Goal: Task Accomplishment & Management: Manage account settings

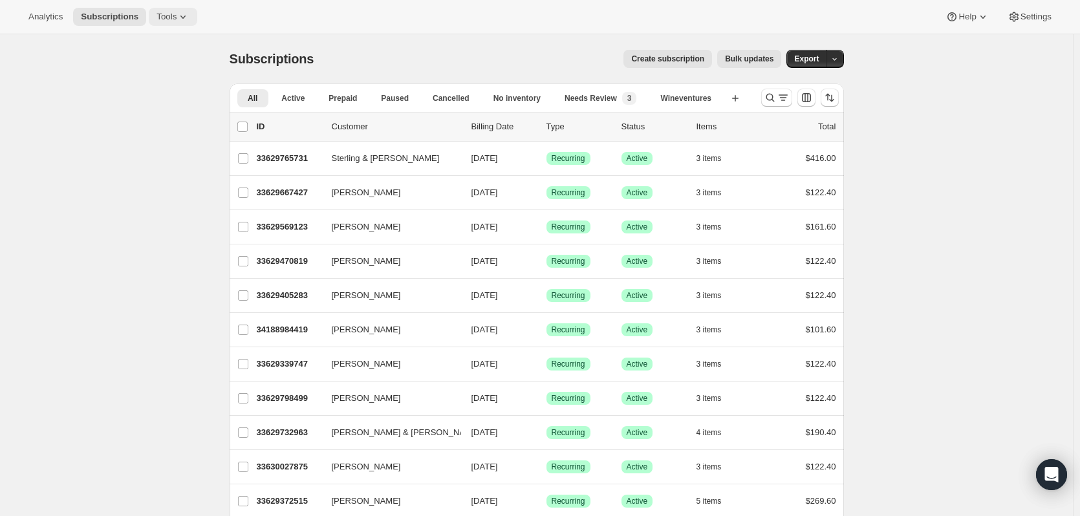
click at [160, 16] on span "Tools" at bounding box center [167, 17] width 20 height 10
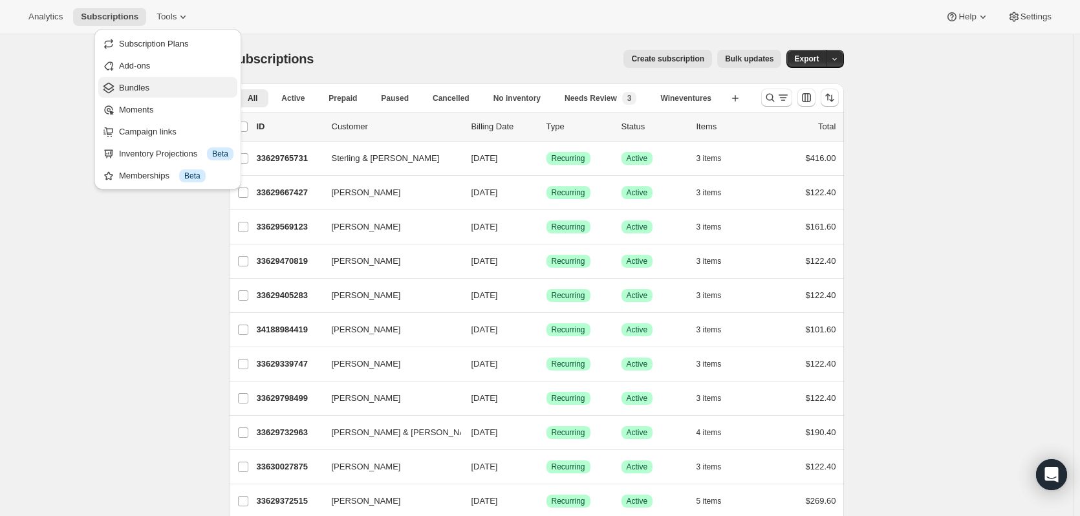
click at [140, 92] on span "Bundles" at bounding box center [134, 88] width 30 height 10
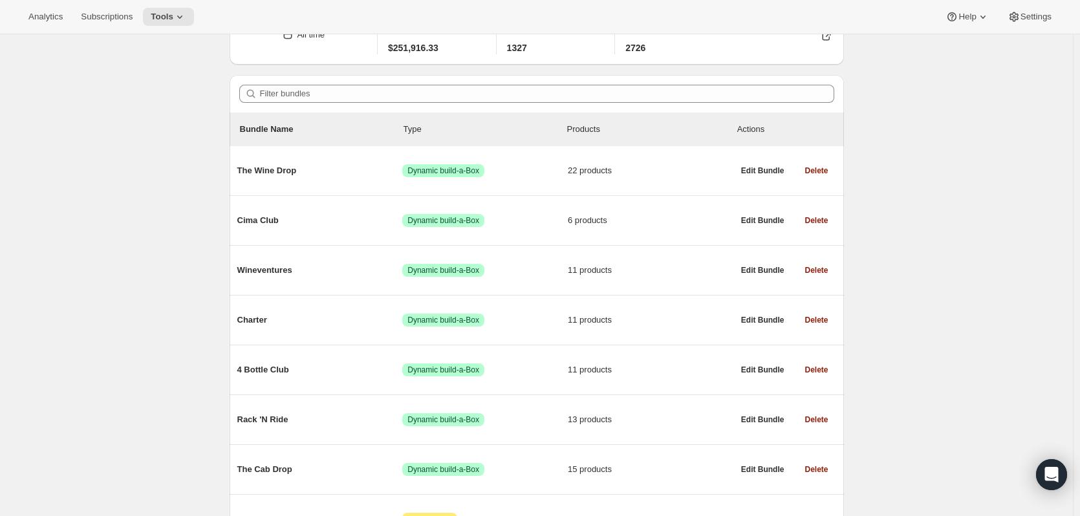
scroll to position [129, 0]
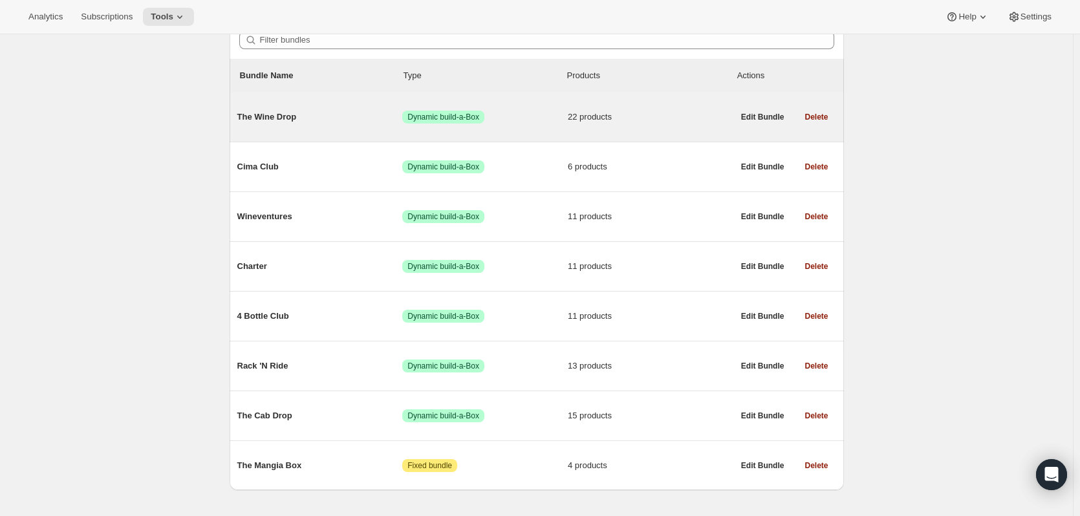
click at [258, 118] on span "The Wine Drop" at bounding box center [320, 117] width 166 height 13
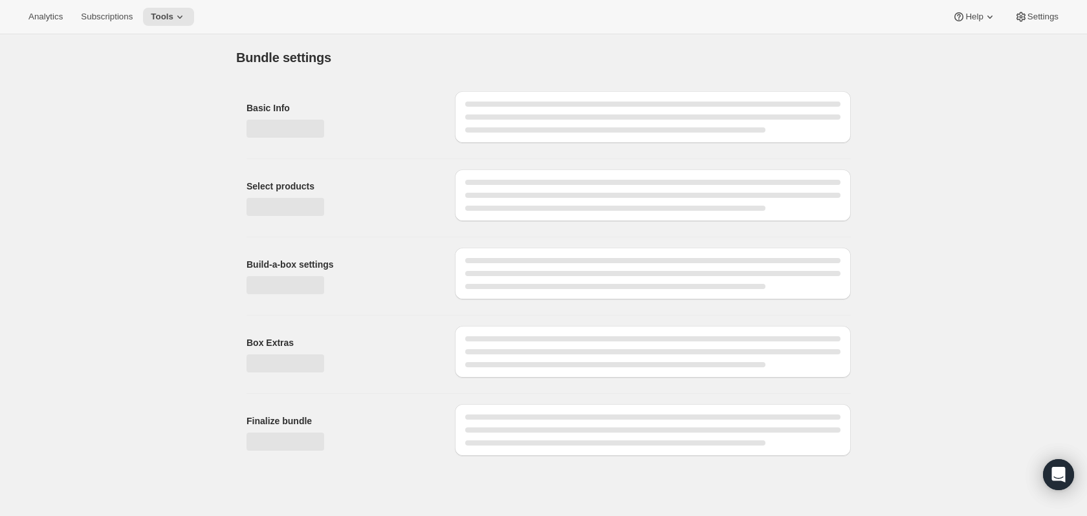
type input "The Wine Drop"
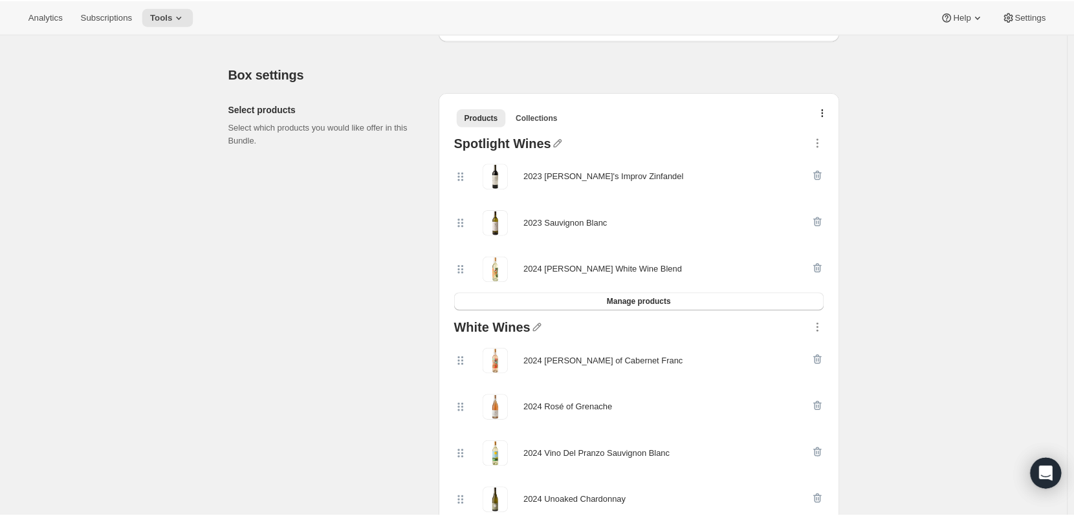
scroll to position [259, 0]
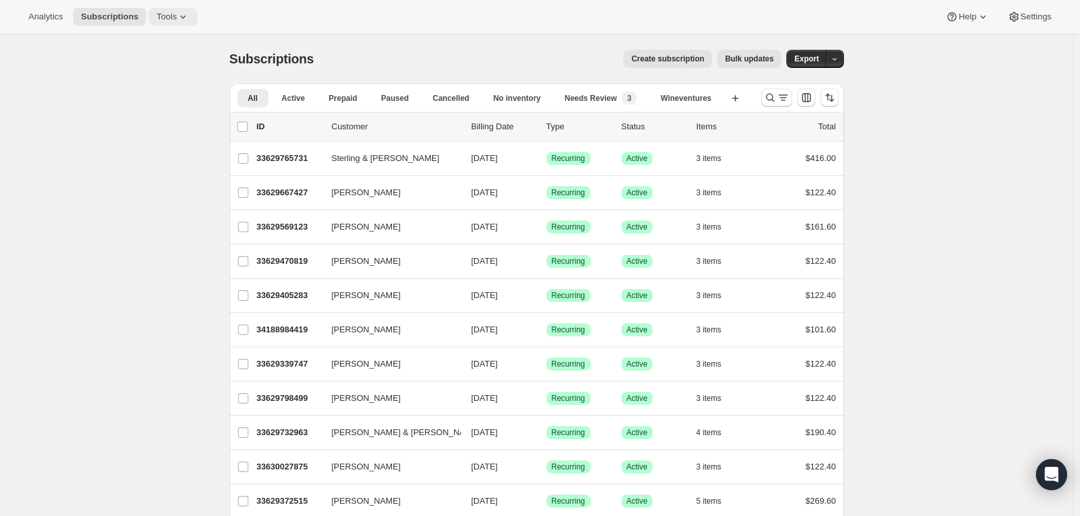
click at [170, 14] on span "Tools" at bounding box center [167, 17] width 20 height 10
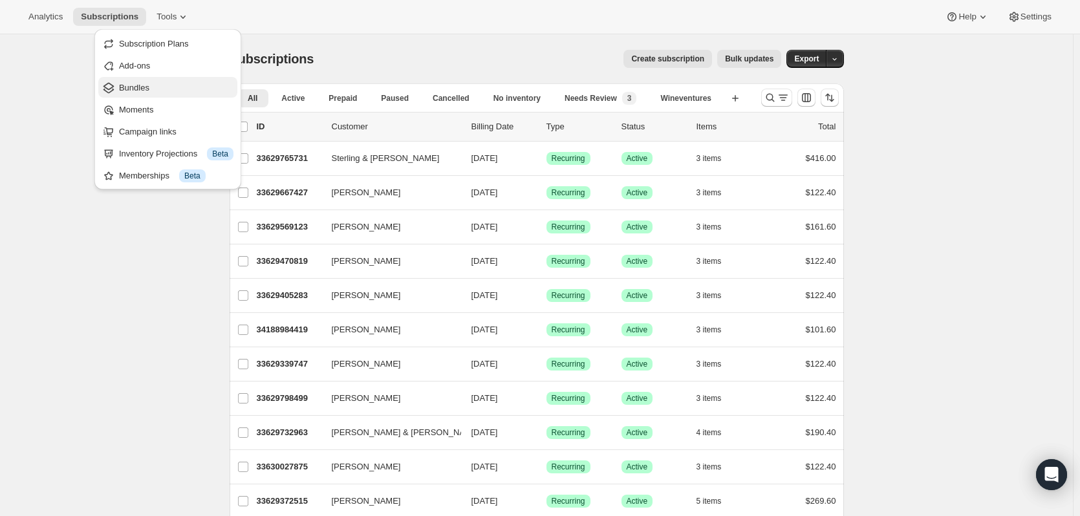
click at [135, 84] on span "Bundles" at bounding box center [134, 88] width 30 height 10
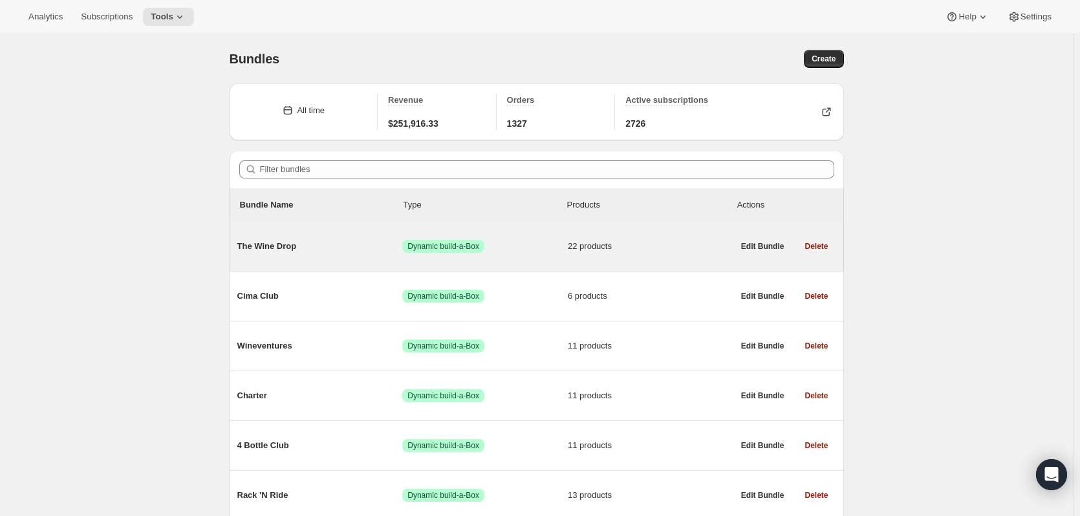
click at [268, 245] on span "The Wine Drop" at bounding box center [320, 246] width 166 height 13
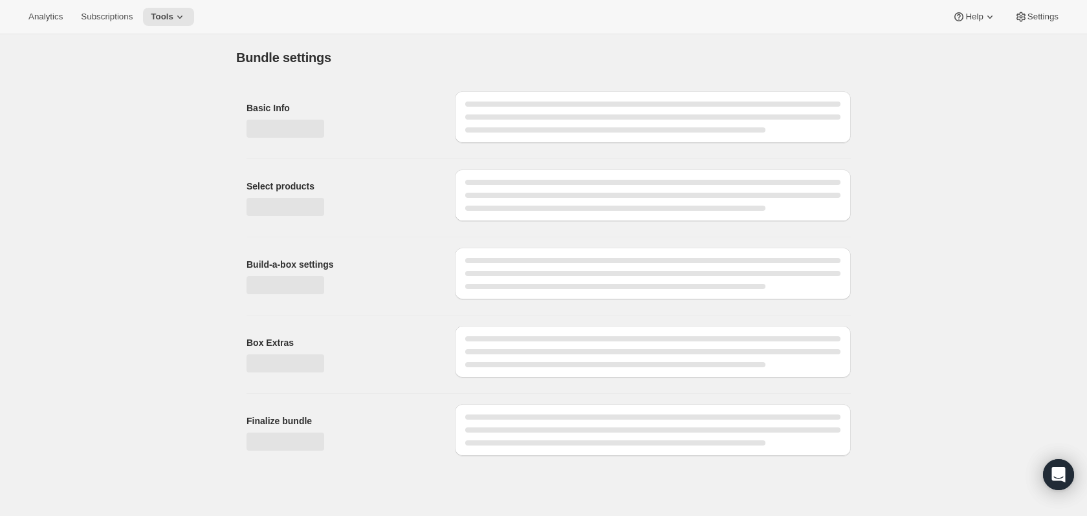
type input "The Wine Drop"
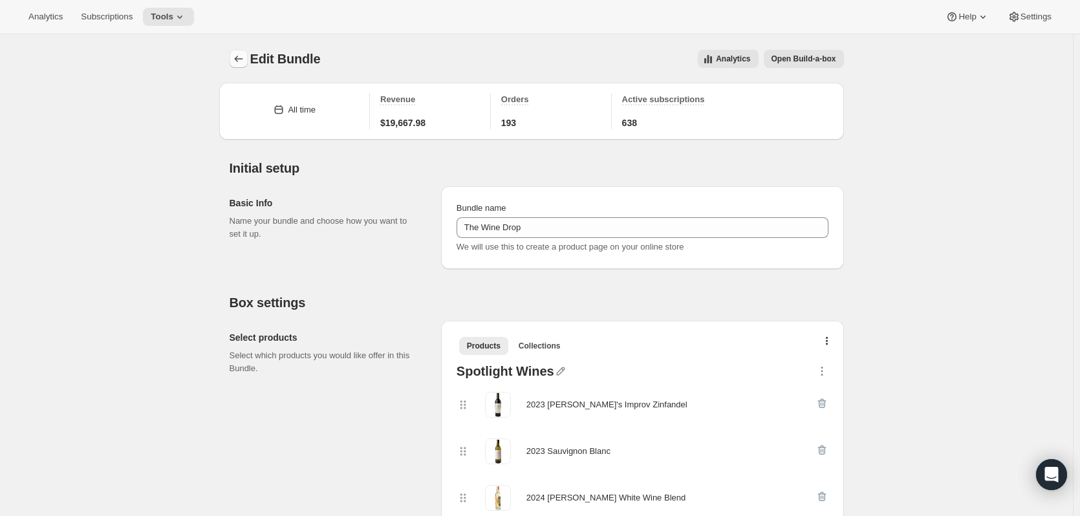
click at [242, 57] on icon "Bundles" at bounding box center [238, 58] width 13 height 13
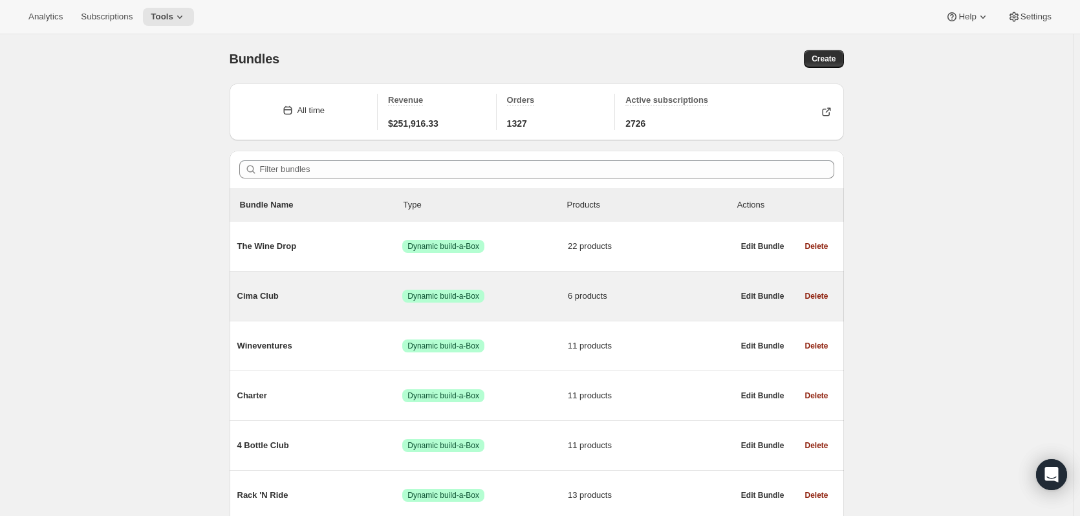
click at [257, 295] on span "Cima Club" at bounding box center [320, 296] width 166 height 13
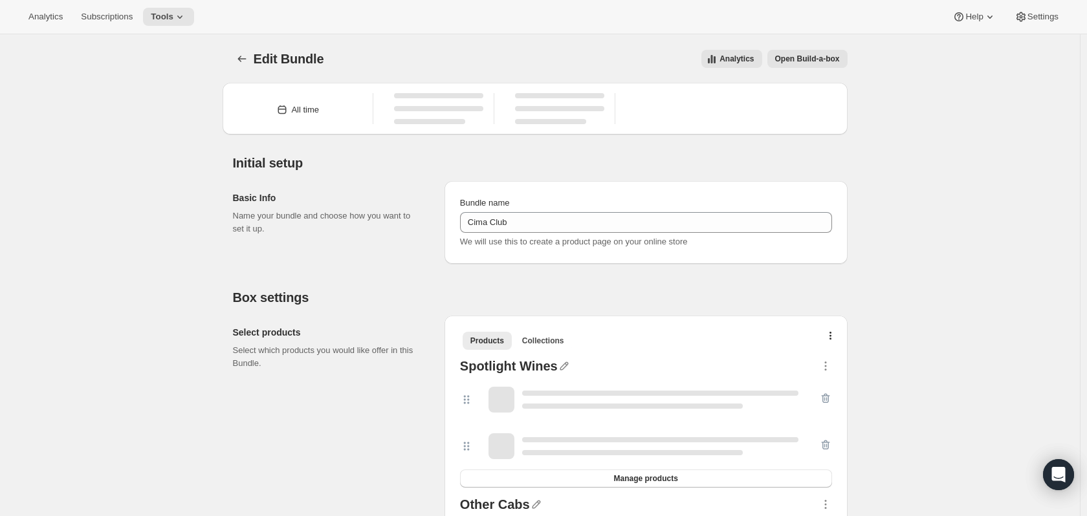
type input "Cima Club"
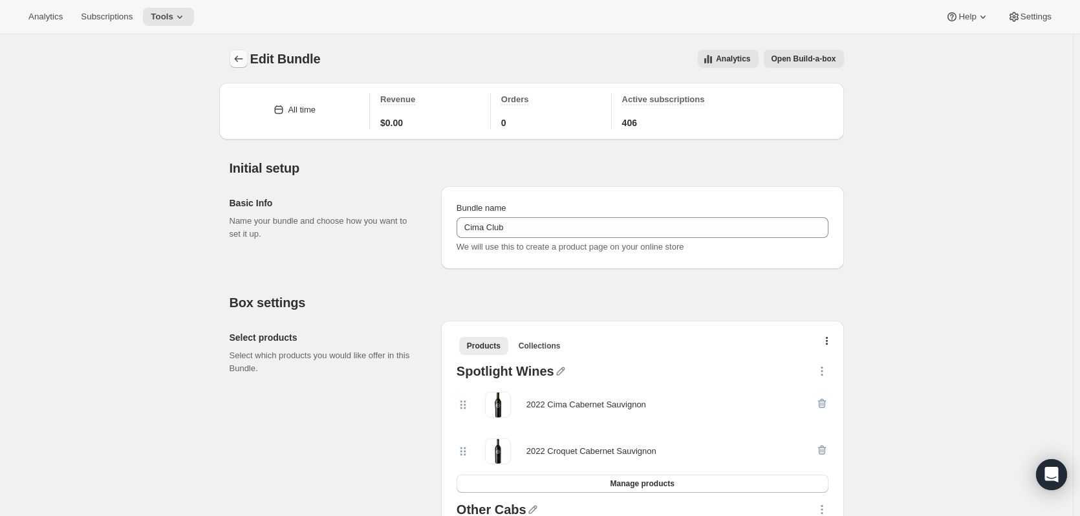
click at [239, 54] on icon "Bundles" at bounding box center [238, 58] width 13 height 13
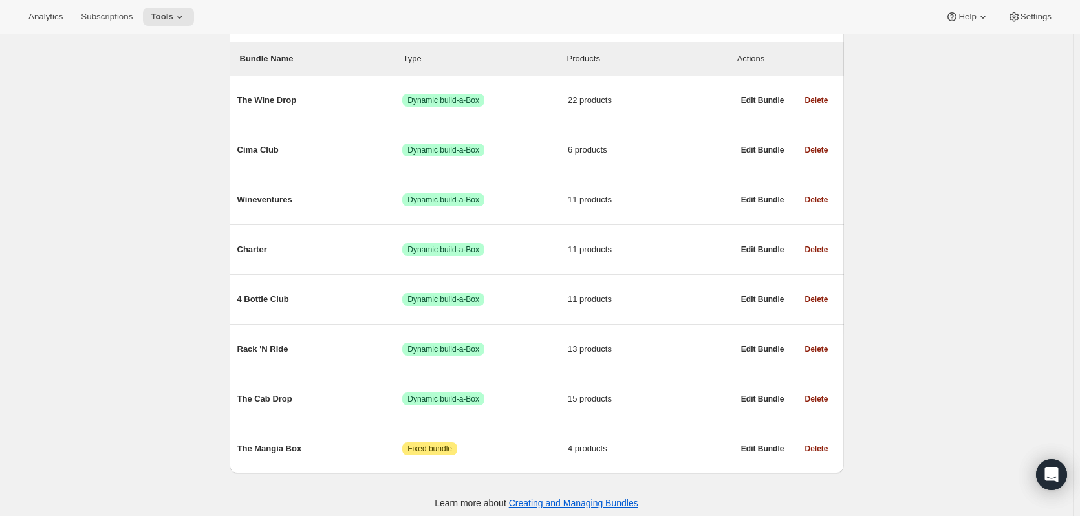
scroll to position [153, 0]
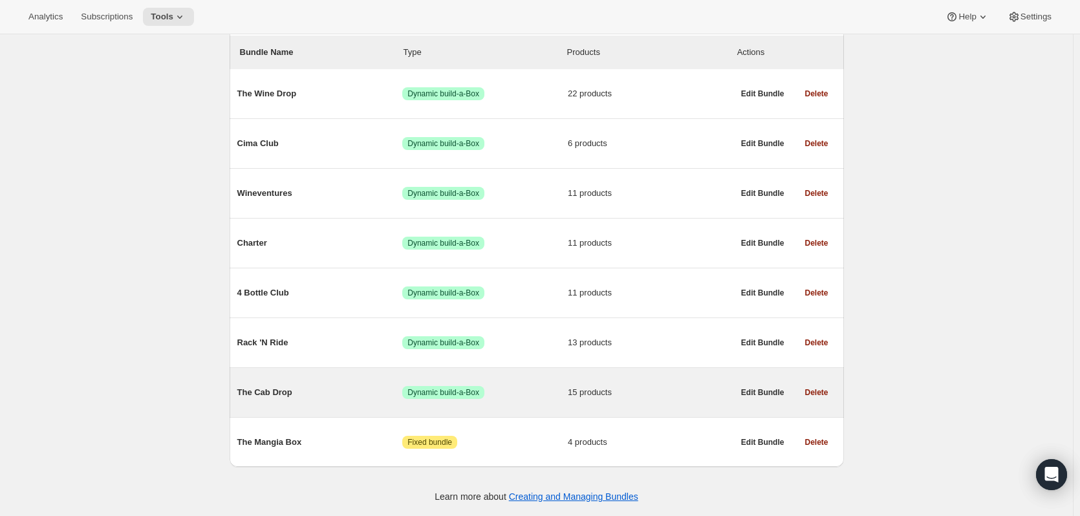
click at [268, 392] on span "The Cab Drop" at bounding box center [320, 392] width 166 height 13
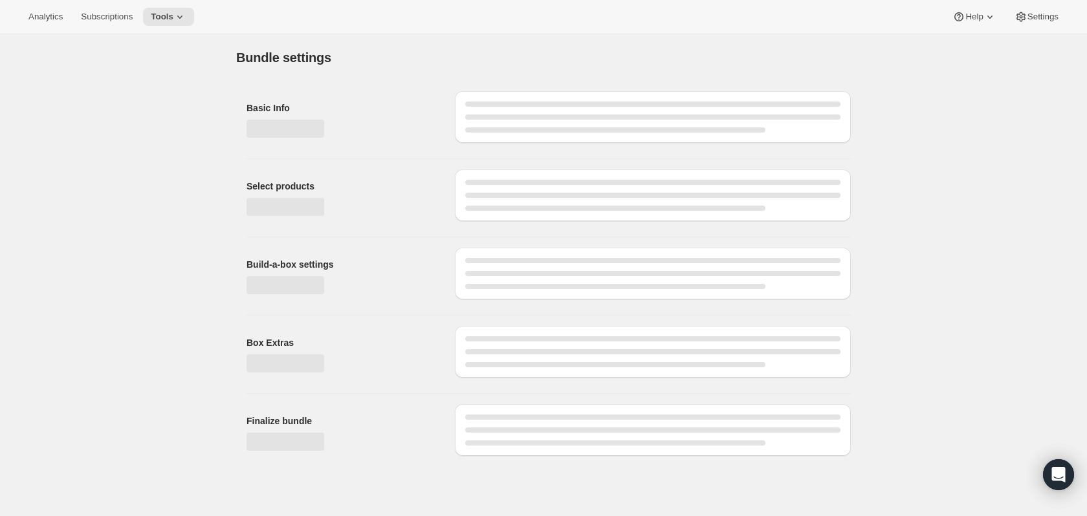
type input "The Cab Drop"
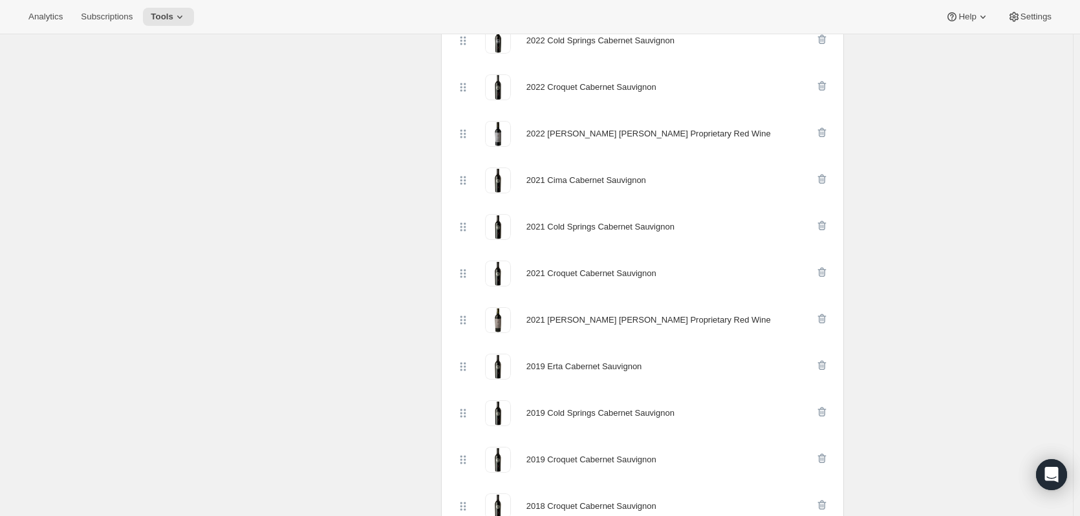
scroll to position [647, 0]
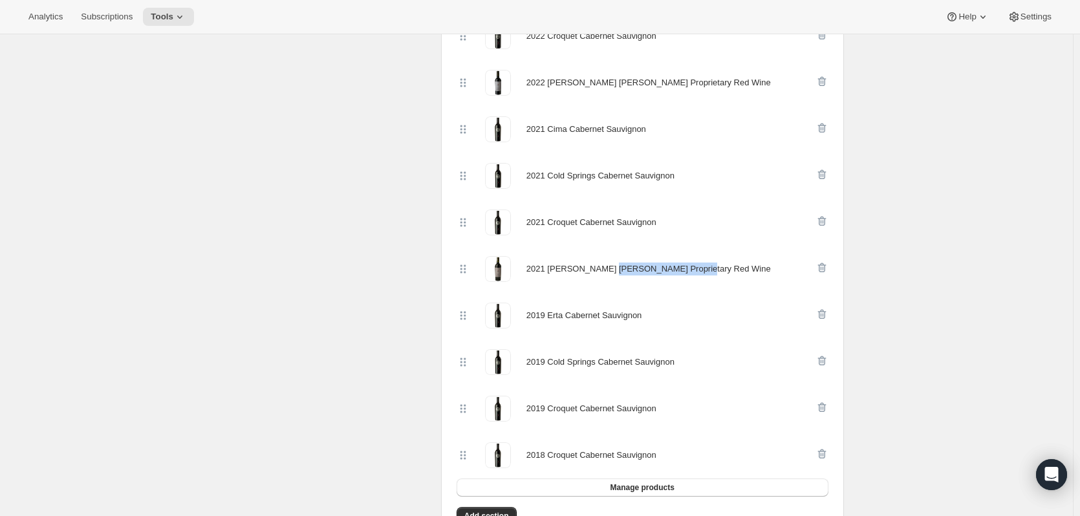
drag, startPoint x: 682, startPoint y: 271, endPoint x: 598, endPoint y: 267, distance: 83.5
click at [598, 267] on div "2021 [PERSON_NAME] [PERSON_NAME] Proprietary Red Wine" at bounding box center [636, 269] width 359 height 26
drag, startPoint x: 573, startPoint y: 359, endPoint x: 531, endPoint y: 359, distance: 41.4
click at [531, 359] on div "2019 Cold Springs Cabernet Sauvignon" at bounding box center [601, 362] width 148 height 13
drag, startPoint x: 652, startPoint y: 410, endPoint x: 591, endPoint y: 410, distance: 60.8
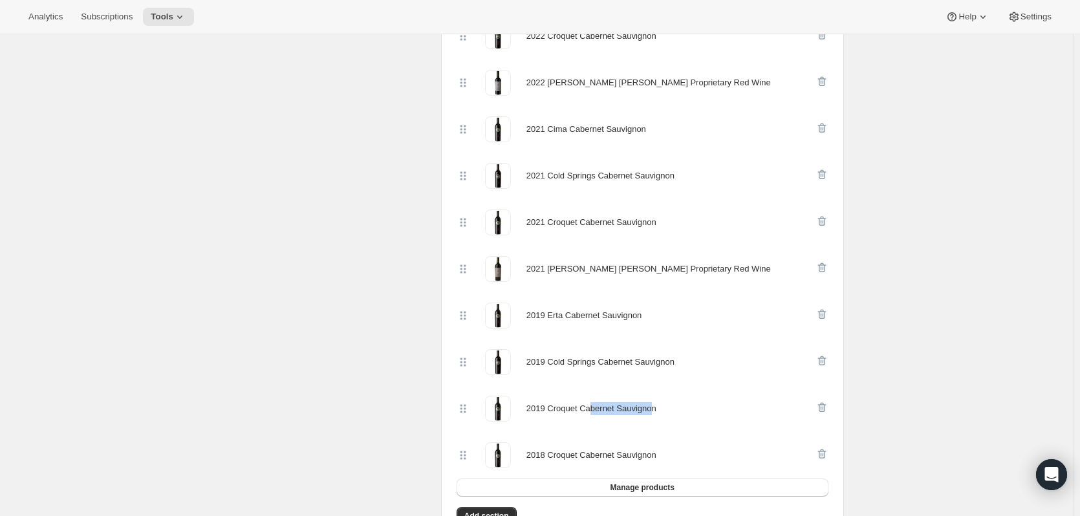
click at [591, 410] on div "2019 Croquet Cabernet Sauvignon" at bounding box center [592, 408] width 130 height 13
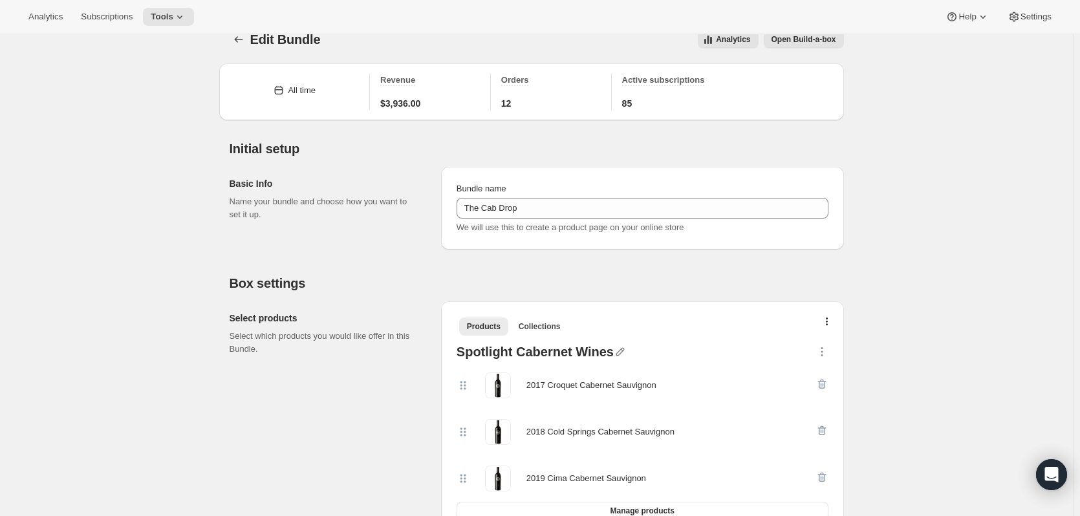
scroll to position [0, 0]
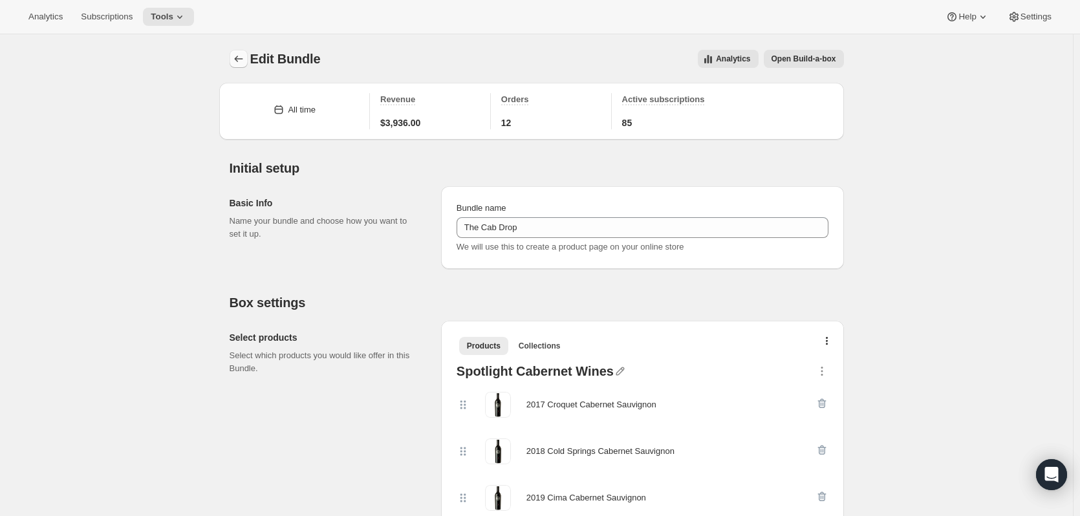
click at [245, 54] on icon "Bundles" at bounding box center [238, 58] width 13 height 13
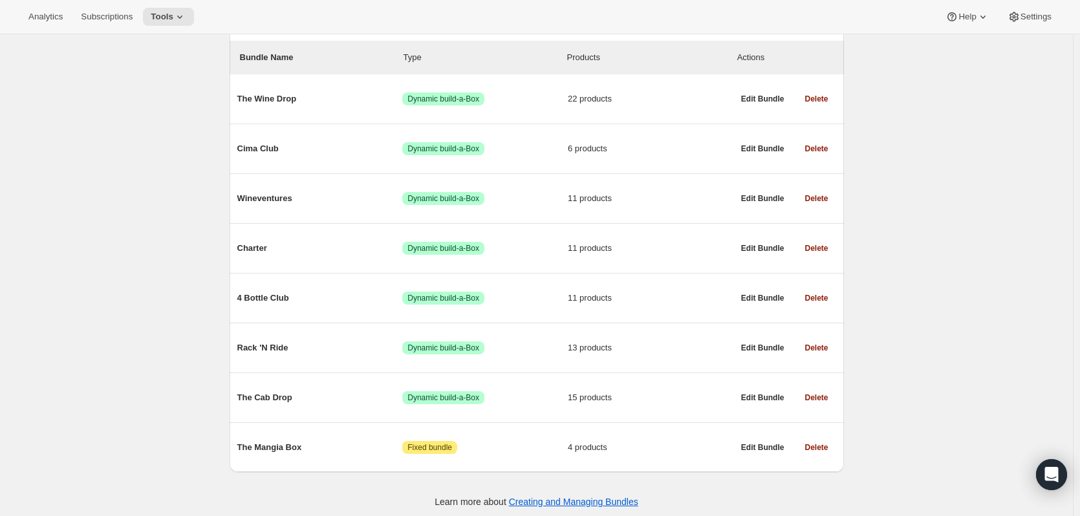
scroll to position [153, 0]
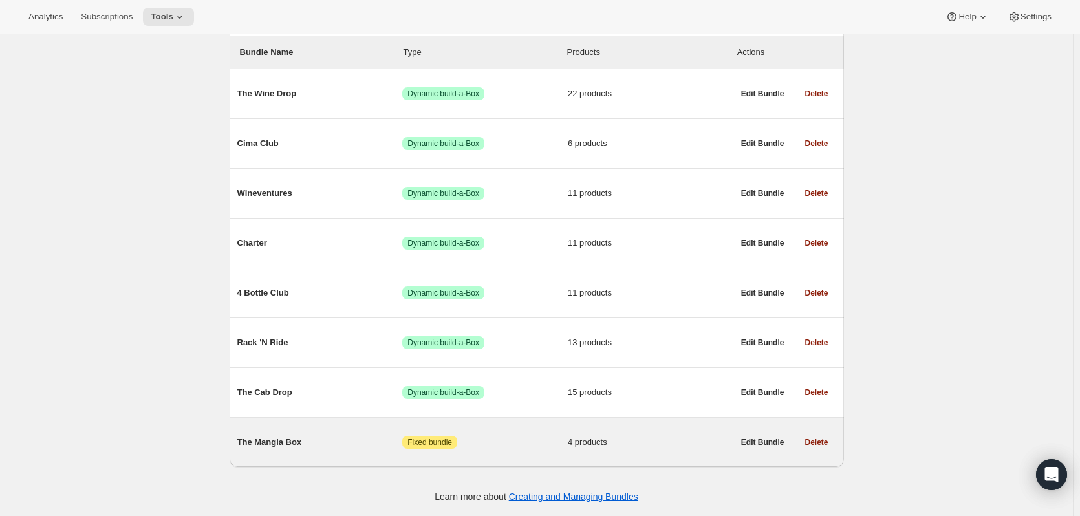
click at [248, 437] on span "The Mangia Box" at bounding box center [320, 442] width 166 height 13
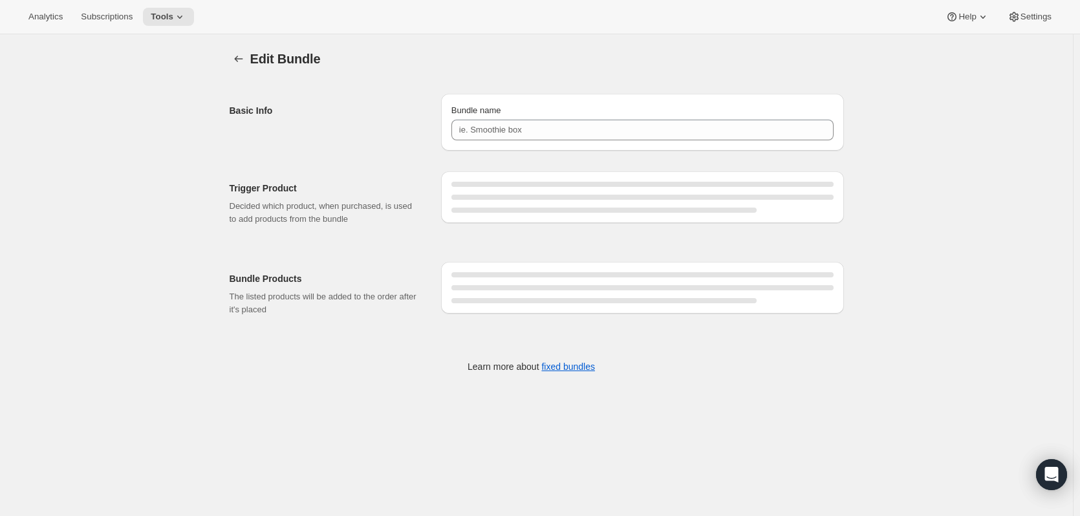
type input "The Mangia Box"
